Goal: Information Seeking & Learning: Learn about a topic

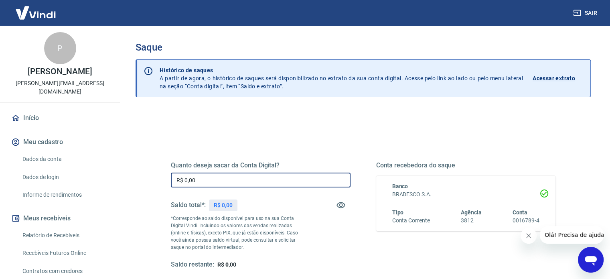
click at [297, 177] on input "R$ 0,00" at bounding box center [261, 179] width 180 height 15
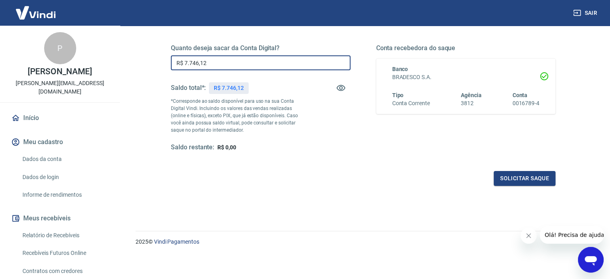
type input "R$ 7.746,12"
click at [585, 259] on icon "Abrir janela de mensagens" at bounding box center [590, 261] width 12 height 10
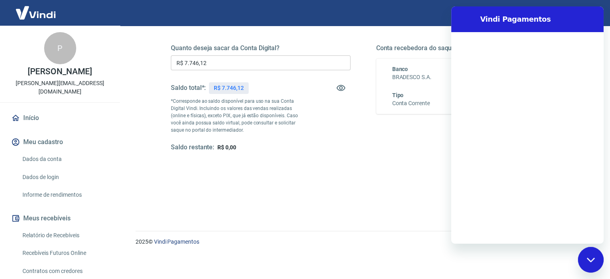
scroll to position [0, 0]
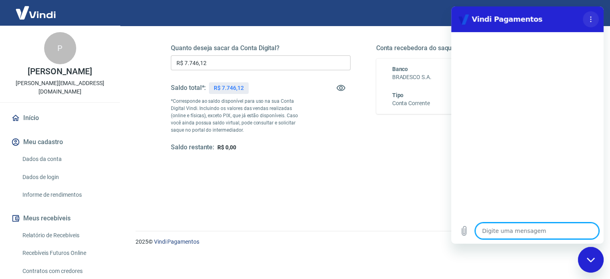
click at [594, 24] on button "Menu de opções" at bounding box center [590, 19] width 16 height 16
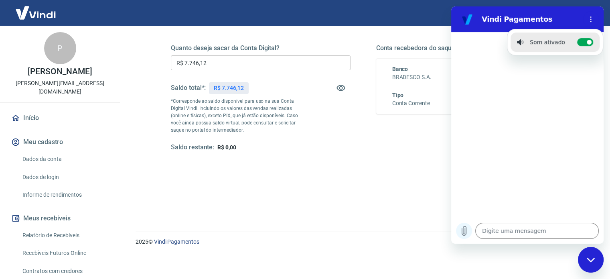
click at [466, 222] on button "Carregar arquivo" at bounding box center [464, 230] width 16 height 16
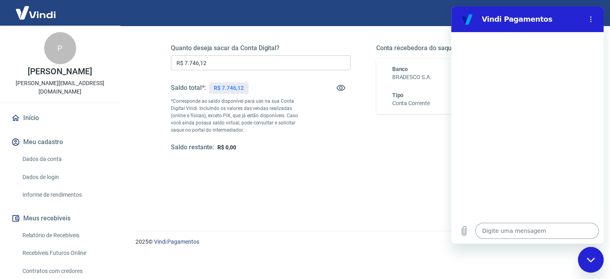
click at [508, 228] on textarea at bounding box center [536, 230] width 123 height 16
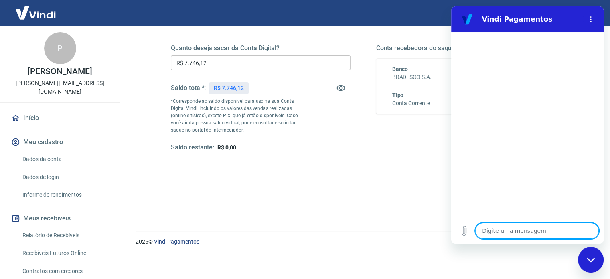
type textarea "b"
type textarea "x"
type textarea "B"
type textarea "x"
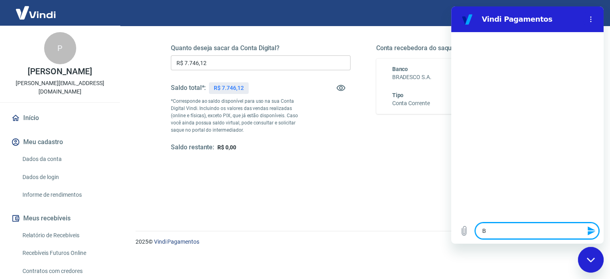
type textarea "Bo"
type textarea "x"
type textarea "Boa"
type textarea "x"
type textarea "Boa"
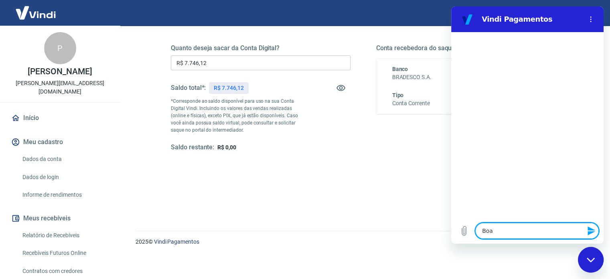
type textarea "x"
type textarea "Boa t"
type textarea "x"
type textarea "Boa ta"
type textarea "x"
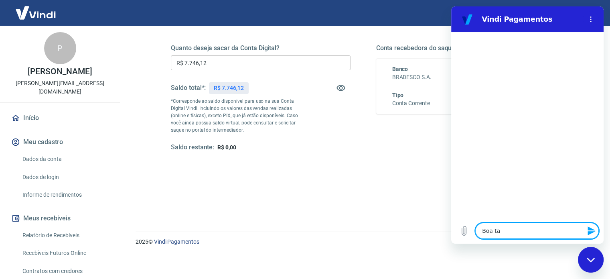
type textarea "Boa tar"
type textarea "x"
type textarea "Boa tard"
type textarea "x"
type textarea "Boa tarde"
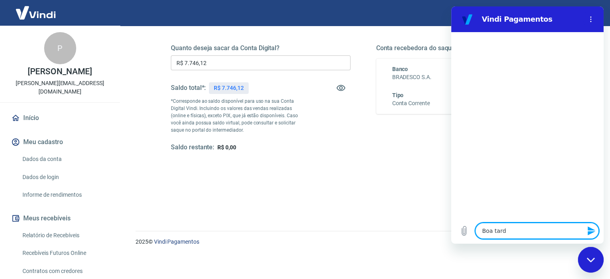
type textarea "x"
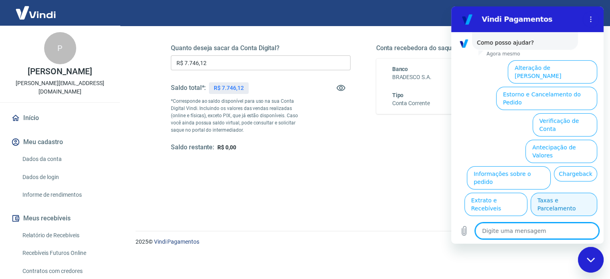
scroll to position [63, 0]
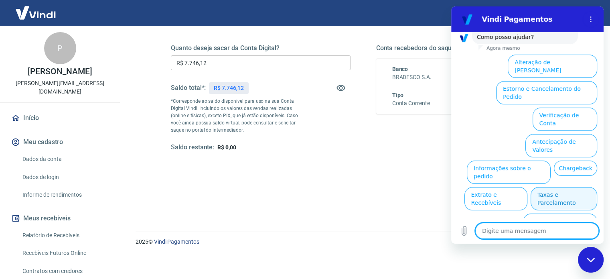
click at [569, 187] on button "Taxas e Parcelamento" at bounding box center [563, 198] width 67 height 23
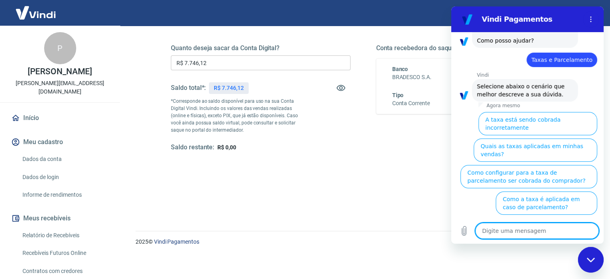
scroll to position [59, 0]
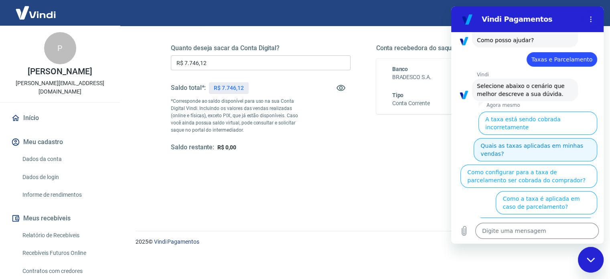
click at [553, 138] on button "Quais as taxas aplicadas em minhas vendas?" at bounding box center [534, 149] width 123 height 23
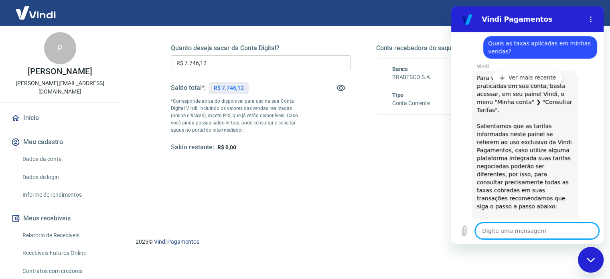
scroll to position [131, 0]
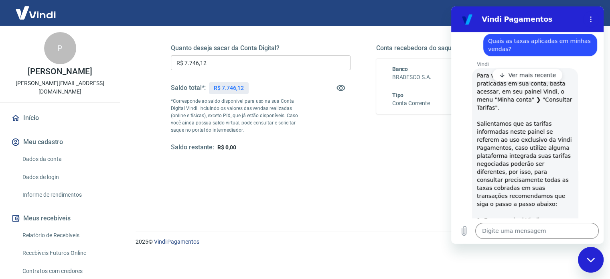
click at [529, 73] on p "Ver mais recente" at bounding box center [532, 75] width 48 height 8
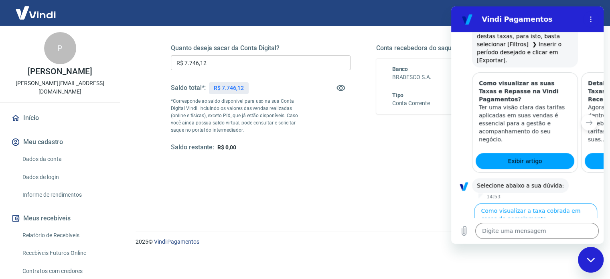
scroll to position [442, 0]
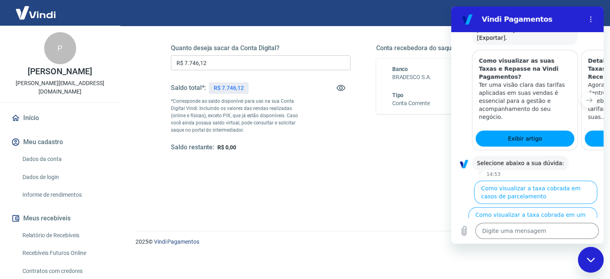
click at [540, 233] on button "Como visualizar o total de taxas cobradas em minhas vendas" at bounding box center [534, 244] width 126 height 23
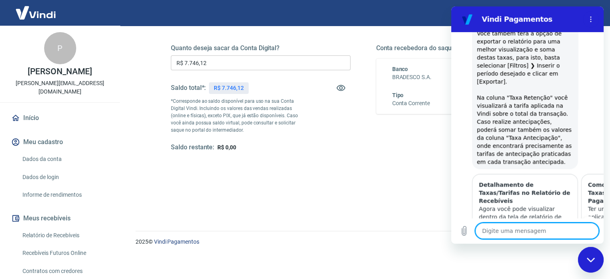
type textarea "x"
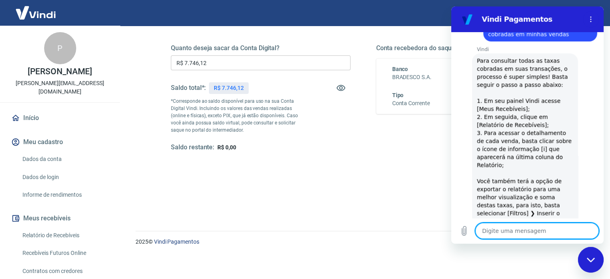
scroll to position [598, 0]
